Goal: Check status: Check status

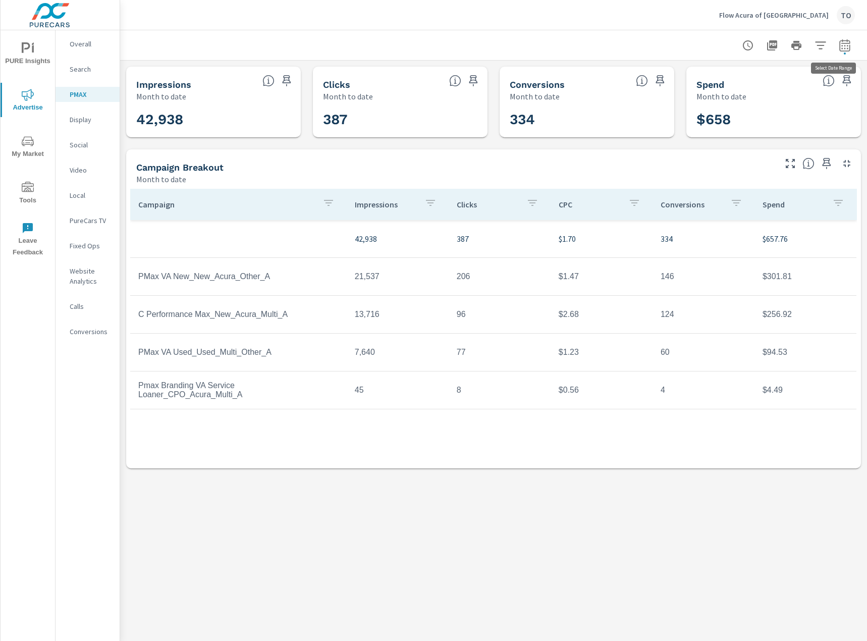
click at [844, 44] on icon "button" at bounding box center [844, 45] width 12 height 12
select select "Month to date"
click at [753, 116] on p "+ Add comparison" at bounding box center [773, 114] width 129 height 12
select select "Previous period"
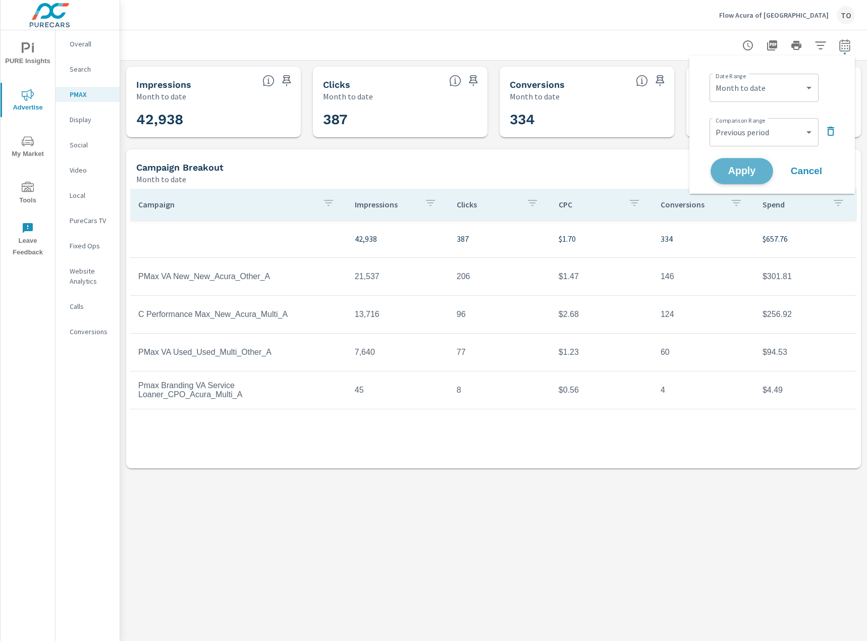
click at [762, 175] on span "Apply" at bounding box center [741, 171] width 41 height 10
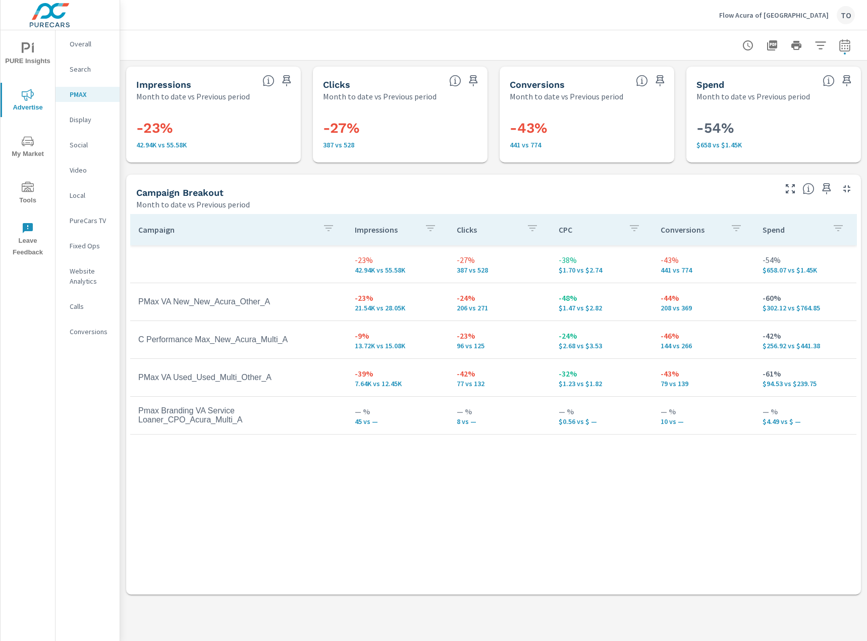
click at [94, 146] on p "Social" at bounding box center [91, 145] width 42 height 10
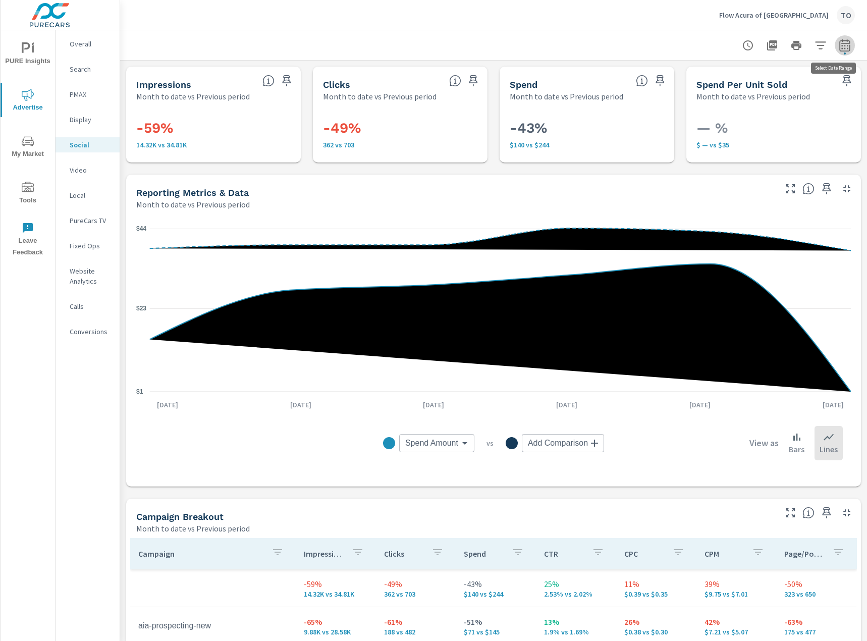
click at [846, 40] on icon "button" at bounding box center [844, 45] width 11 height 12
select select "Month to date"
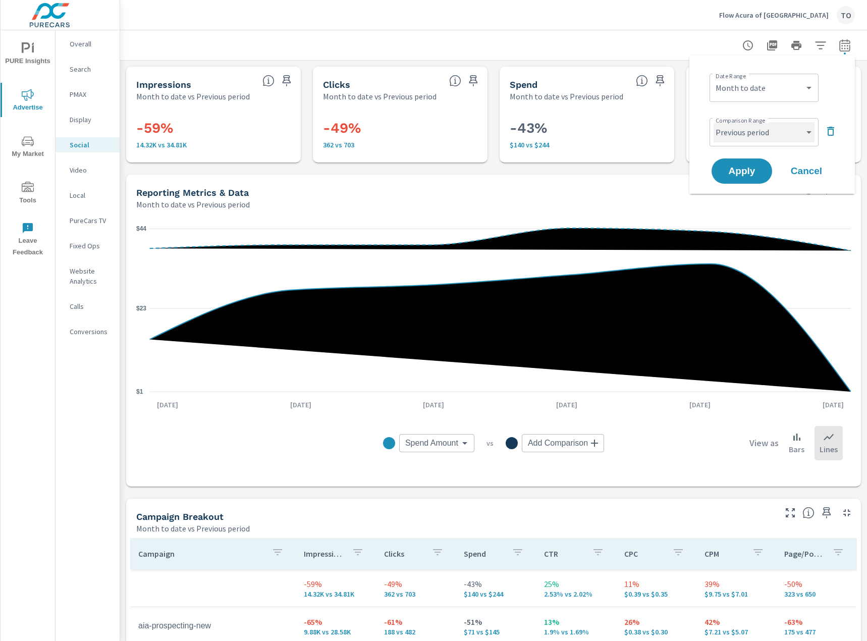
click at [794, 128] on select "Custom Previous period Previous month Previous year" at bounding box center [763, 132] width 101 height 20
click at [713, 122] on select "Custom Previous period Previous month Previous year" at bounding box center [763, 132] width 101 height 20
select select "Previous month"
click at [733, 171] on span "Apply" at bounding box center [741, 171] width 41 height 10
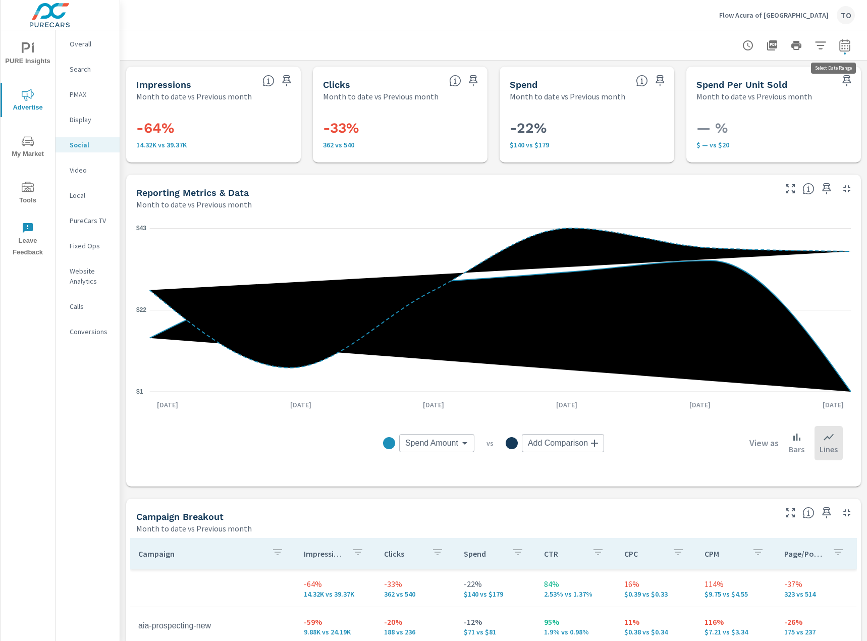
click at [845, 43] on icon "button" at bounding box center [844, 45] width 11 height 12
select select "Month to date"
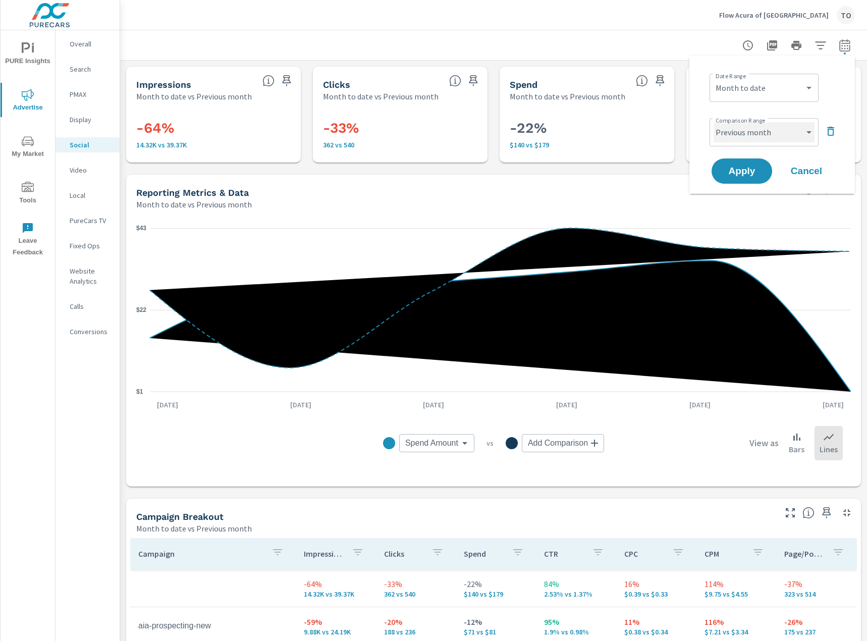
click at [765, 137] on select "Custom Previous period Previous month Previous year" at bounding box center [763, 132] width 101 height 20
click at [713, 122] on select "Custom Previous period Previous month Previous year" at bounding box center [763, 132] width 101 height 20
select select "Previous period"
click at [749, 162] on button "Apply" at bounding box center [741, 171] width 63 height 26
